Goal: Task Accomplishment & Management: Manage account settings

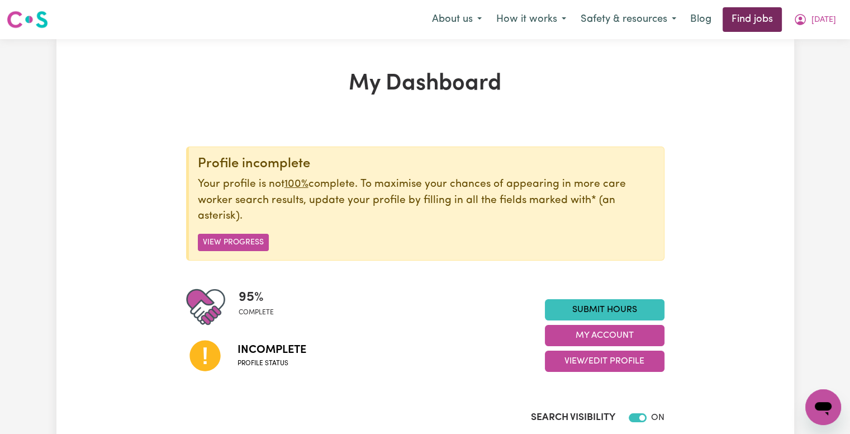
click at [749, 23] on link "Find jobs" at bounding box center [751, 19] width 59 height 25
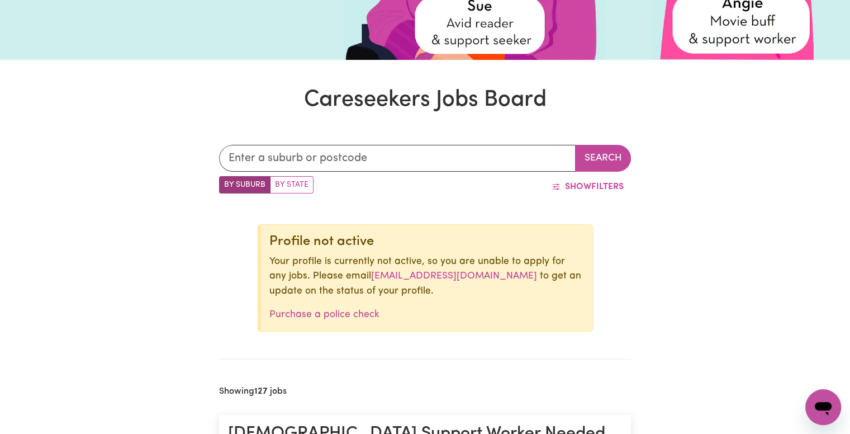
scroll to position [538, 0]
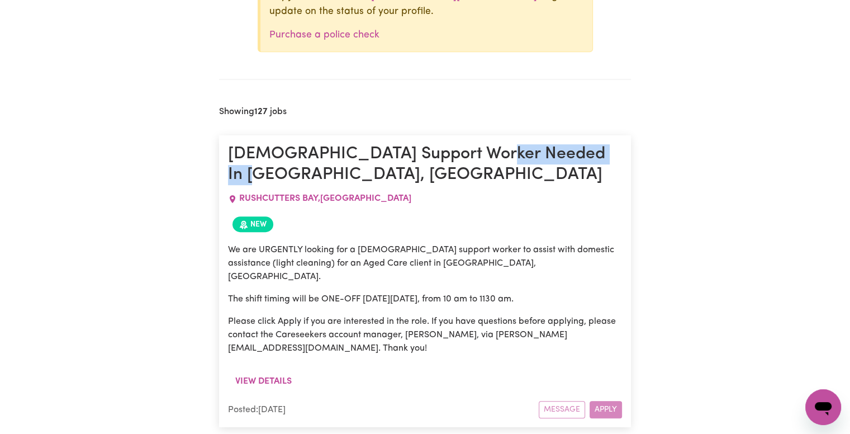
drag, startPoint x: 480, startPoint y: 155, endPoint x: 603, endPoint y: 156, distance: 122.9
click at [603, 156] on h1 "[DEMOGRAPHIC_DATA] Support Worker Needed In [GEOGRAPHIC_DATA], [GEOGRAPHIC_DATA]" at bounding box center [425, 164] width 394 height 41
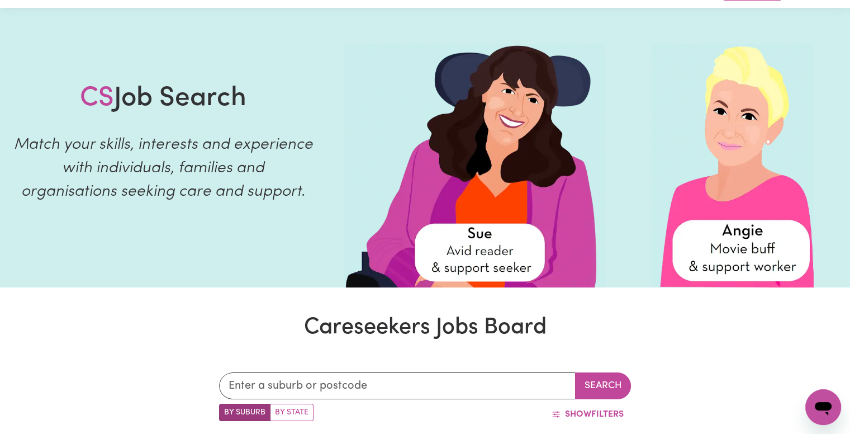
scroll to position [0, 0]
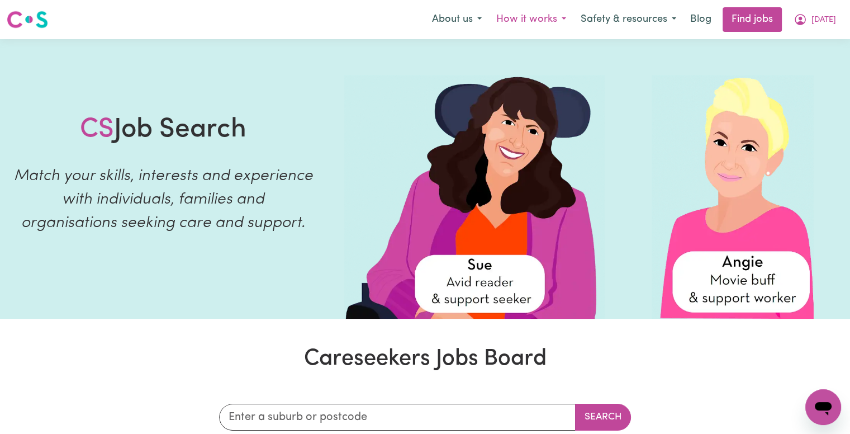
click at [521, 20] on button "How it works" at bounding box center [531, 19] width 84 height 23
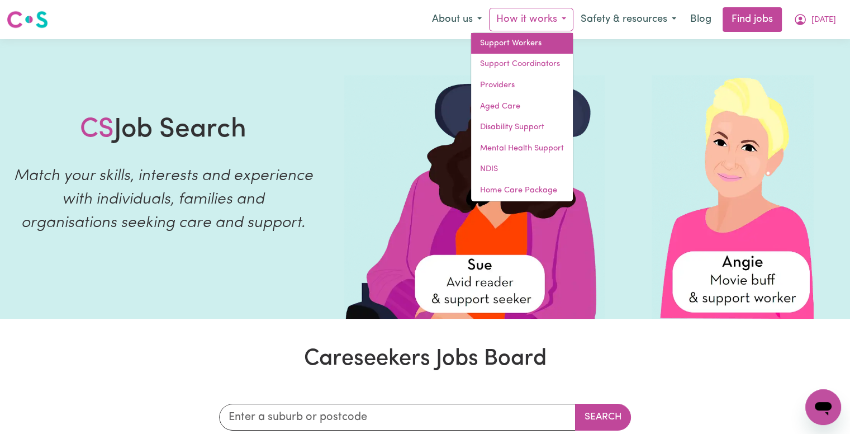
click at [521, 41] on link "Support Workers" at bounding box center [522, 43] width 102 height 21
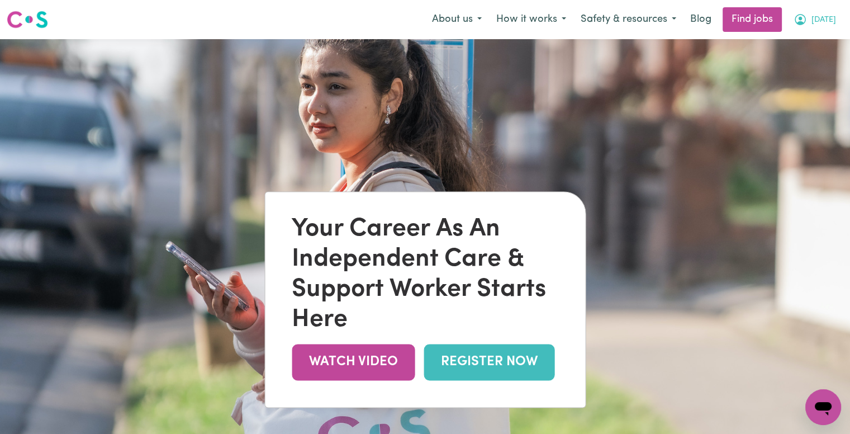
click at [822, 23] on span "[DATE]" at bounding box center [823, 20] width 25 height 12
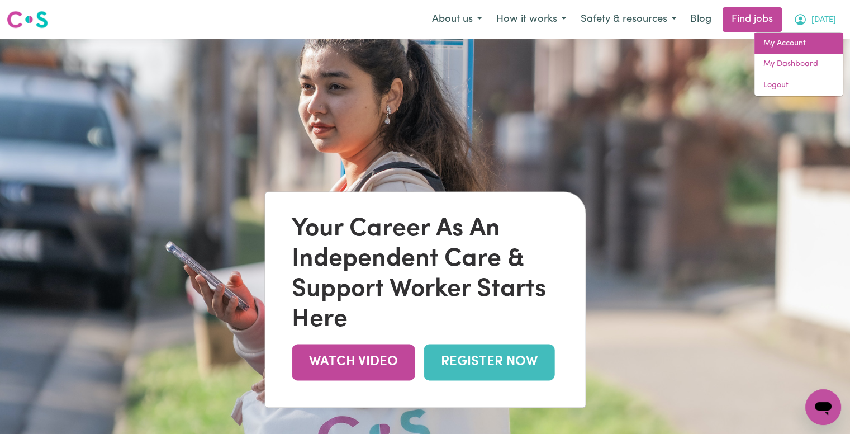
click at [816, 36] on link "My Account" at bounding box center [798, 43] width 88 height 21
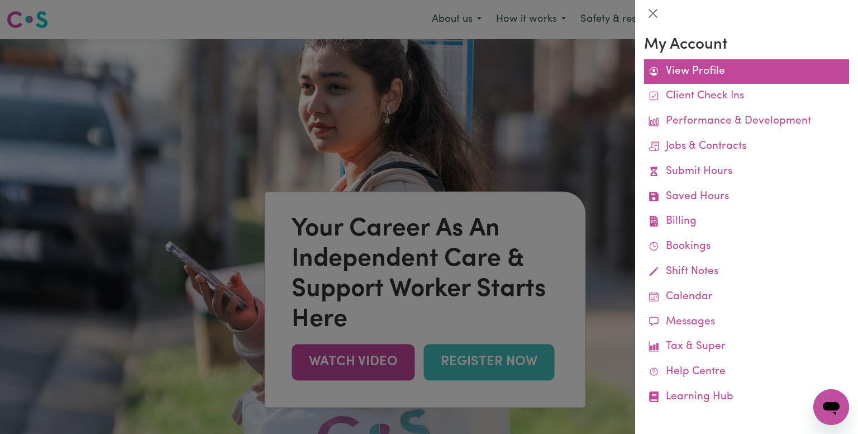
click at [713, 71] on link "View Profile" at bounding box center [746, 71] width 205 height 25
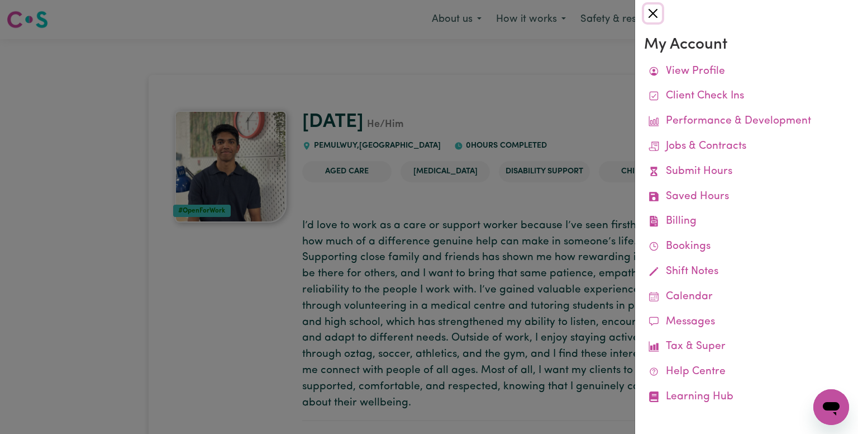
click at [654, 14] on button "Close" at bounding box center [653, 13] width 18 height 18
